Goal: Communication & Community: Participate in discussion

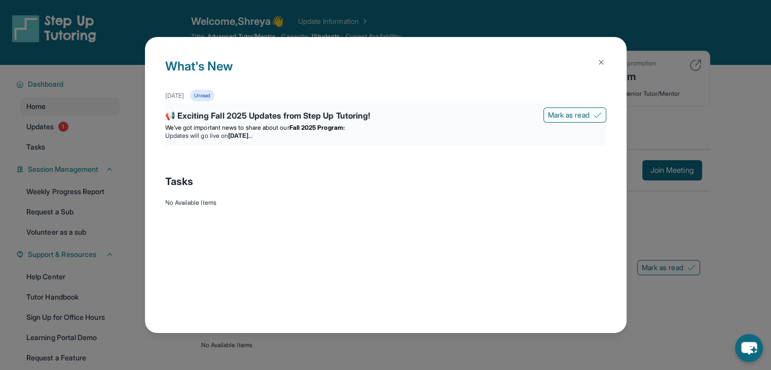
click at [364, 124] on p "We’ve got important news to share about our Fall 2025 Program:" at bounding box center [385, 128] width 441 height 8
click at [219, 120] on div "📢 Exciting Fall 2025 Updates from Step Up Tutoring!" at bounding box center [385, 116] width 441 height 14
click at [214, 98] on div "Unread" at bounding box center [202, 96] width 24 height 12
click at [261, 121] on div "📢 Exciting Fall 2025 Updates from Step Up Tutoring!" at bounding box center [385, 116] width 441 height 14
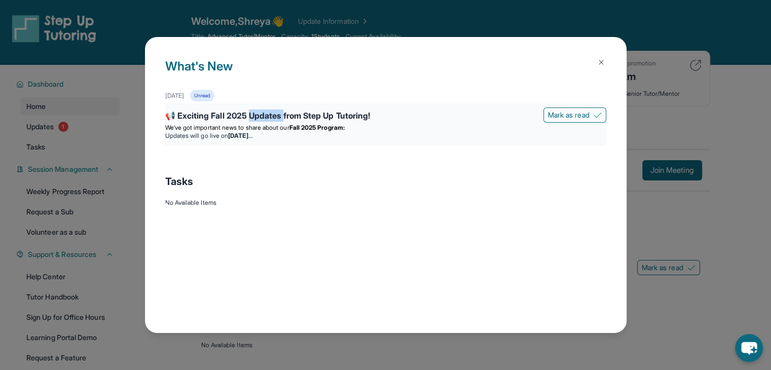
click at [261, 121] on div "📢 Exciting Fall 2025 Updates from Step Up Tutoring!" at bounding box center [385, 116] width 441 height 14
click at [365, 193] on div "Tasks" at bounding box center [385, 181] width 441 height 34
click at [597, 60] on img at bounding box center [601, 62] width 8 height 8
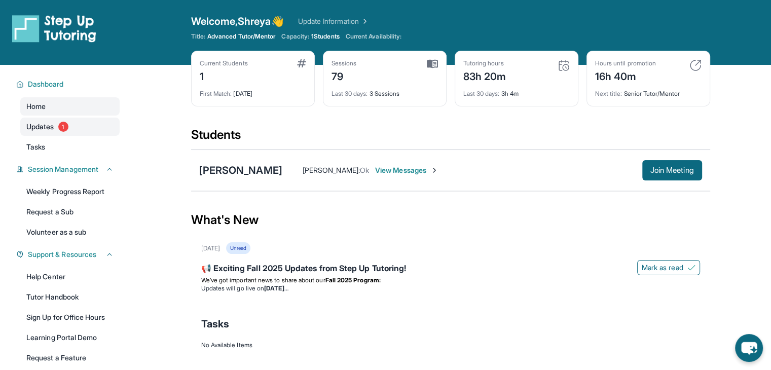
click at [95, 120] on link "Updates 1" at bounding box center [69, 127] width 99 height 18
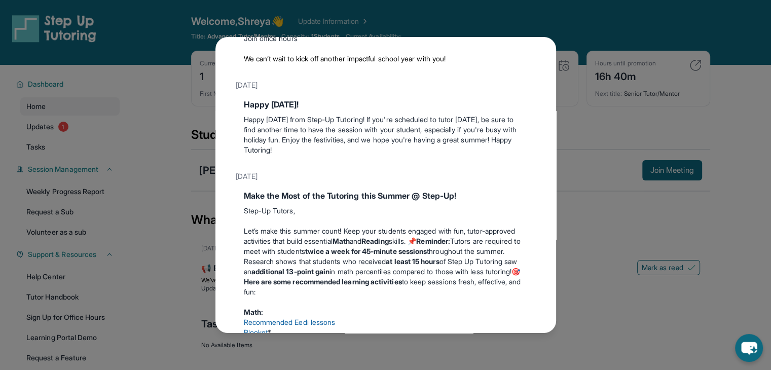
scroll to position [184, 0]
click at [645, 200] on div "Updates [DATE] 📢 Exciting Fall 2025 Updates from Step Up Tutoring! We’ve got im…" at bounding box center [385, 185] width 771 height 370
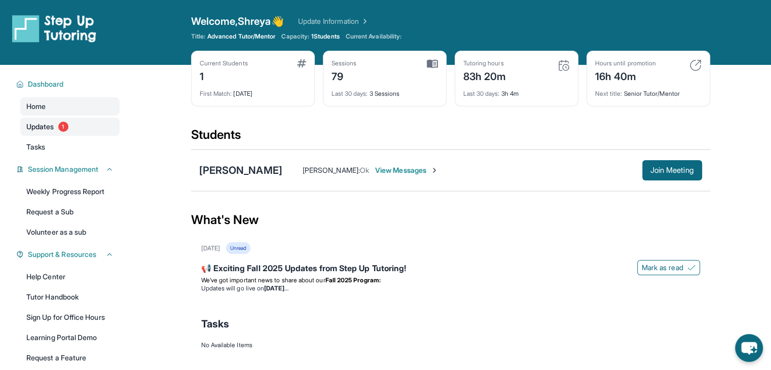
click at [63, 118] on link "Updates 1" at bounding box center [69, 127] width 99 height 18
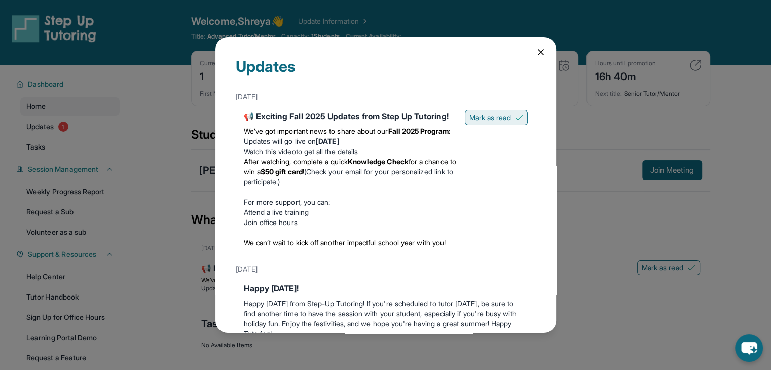
click at [486, 118] on span "Mark as read" at bounding box center [490, 117] width 42 height 10
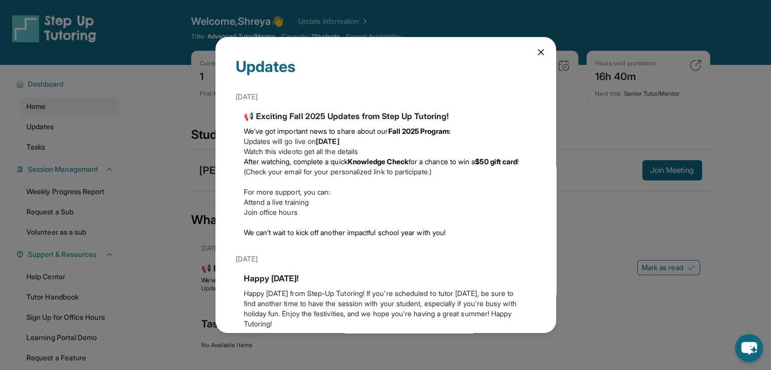
click at [538, 50] on icon at bounding box center [540, 52] width 5 height 5
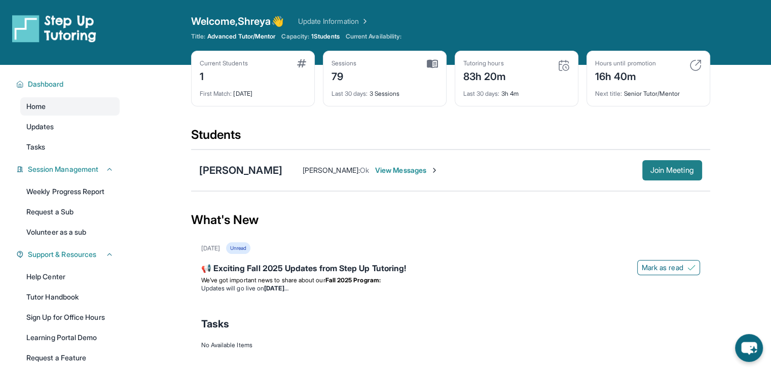
click at [651, 172] on span "Join Meeting" at bounding box center [672, 170] width 44 height 6
